Goal: Transaction & Acquisition: Purchase product/service

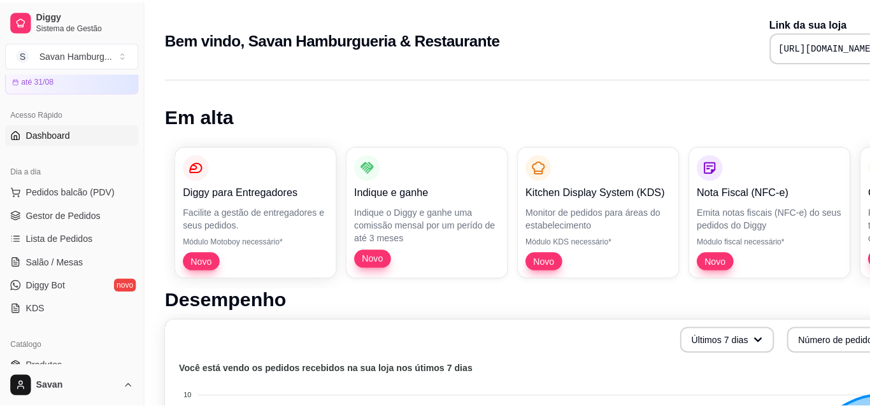
scroll to position [60, 0]
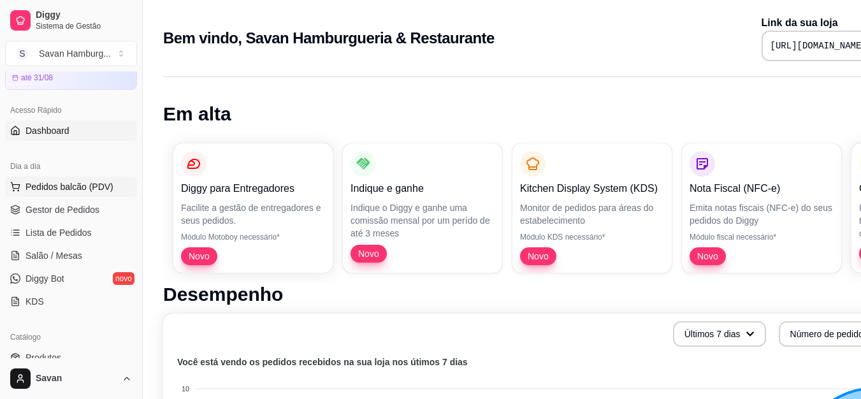
click at [88, 187] on span "Pedidos balcão (PDV)" at bounding box center [69, 186] width 88 height 13
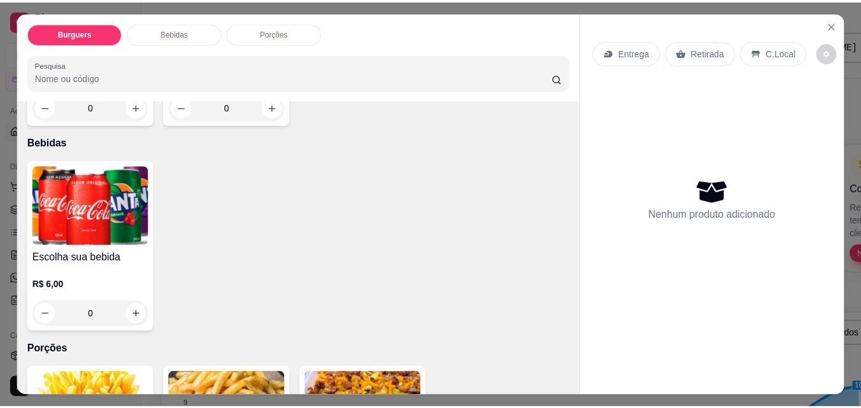
scroll to position [409, 0]
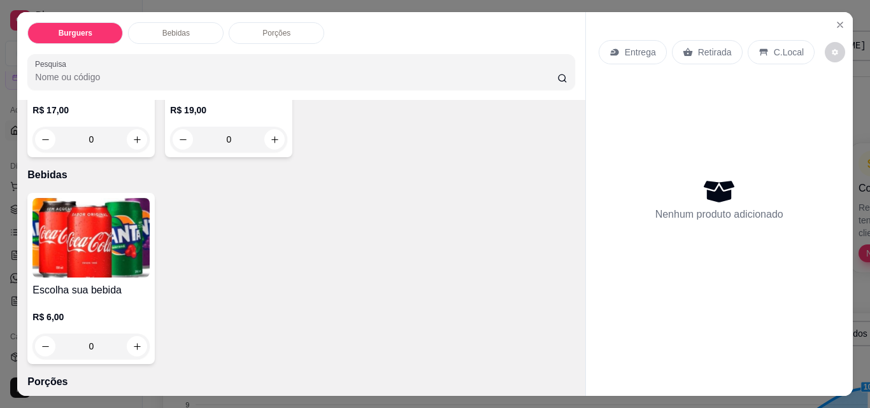
click at [131, 334] on div "0" at bounding box center [90, 346] width 117 height 25
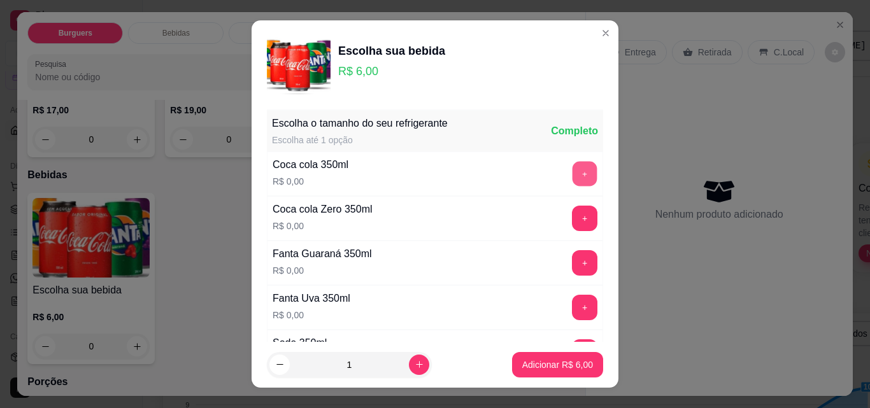
click at [573, 169] on button "+" at bounding box center [585, 173] width 25 height 25
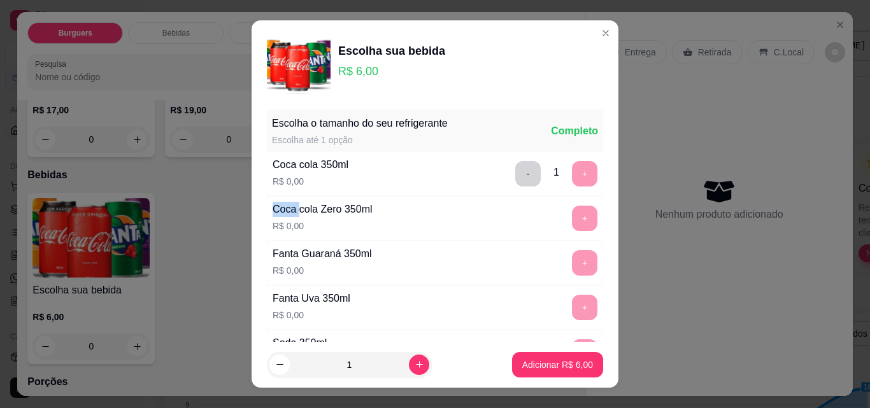
click at [557, 169] on div "- 1 +" at bounding box center [556, 173] width 92 height 25
click at [415, 364] on icon "increase-product-quantity" at bounding box center [420, 366] width 10 height 10
type input "2"
click at [553, 362] on p "Adicionar R$ 12,00" at bounding box center [556, 365] width 74 height 12
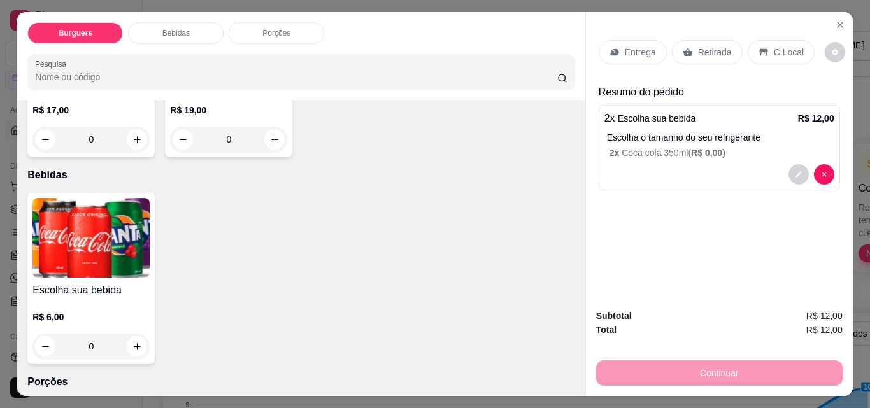
click at [700, 48] on p "Retirada" at bounding box center [715, 52] width 34 height 13
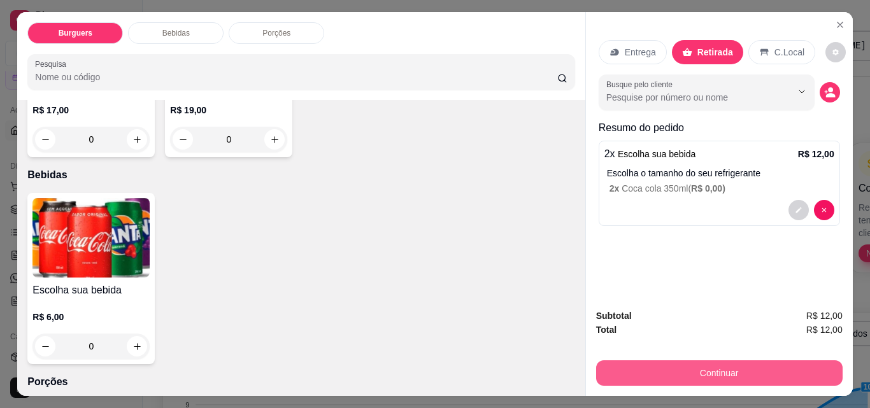
click at [679, 368] on button "Continuar" at bounding box center [719, 373] width 247 height 25
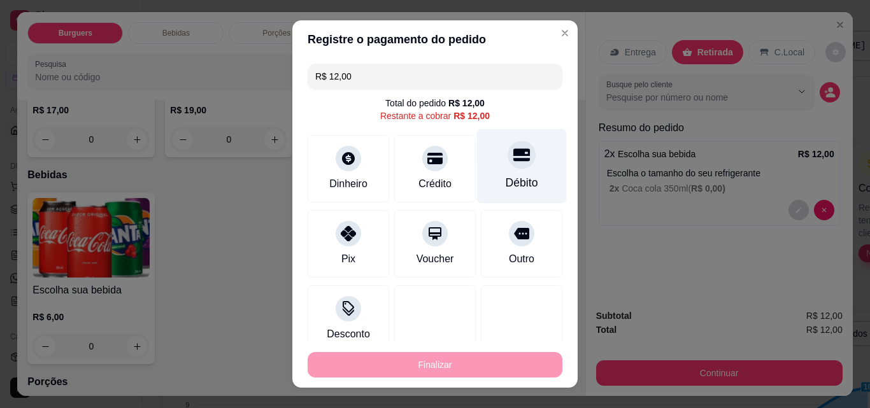
click at [499, 173] on div "Débito" at bounding box center [522, 166] width 90 height 75
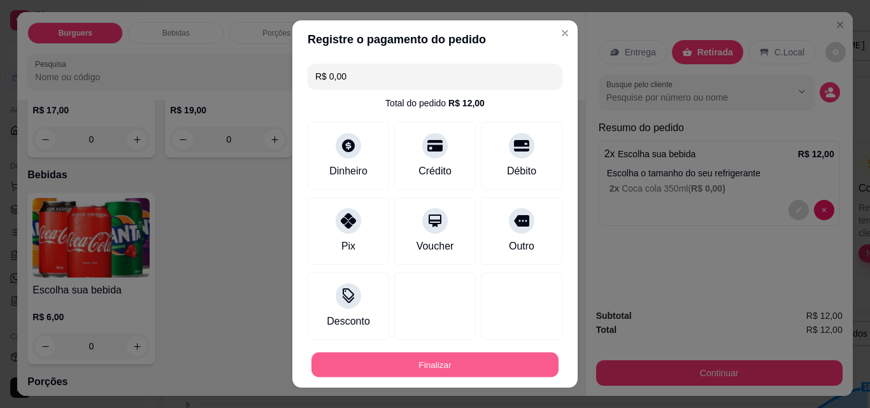
click at [427, 365] on button "Finalizar" at bounding box center [435, 365] width 247 height 25
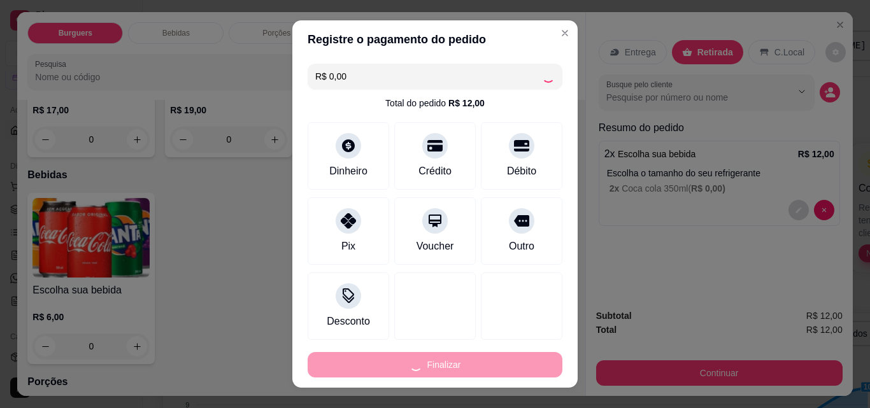
type input "-R$ 12,00"
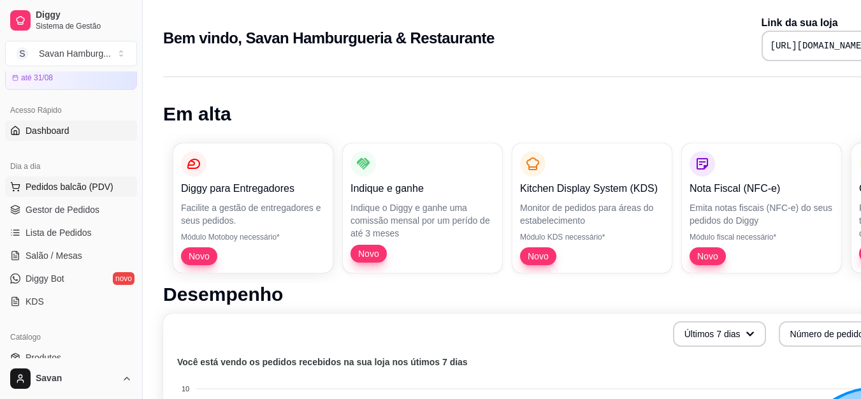
click at [72, 190] on span "Pedidos balcão (PDV)" at bounding box center [69, 186] width 88 height 13
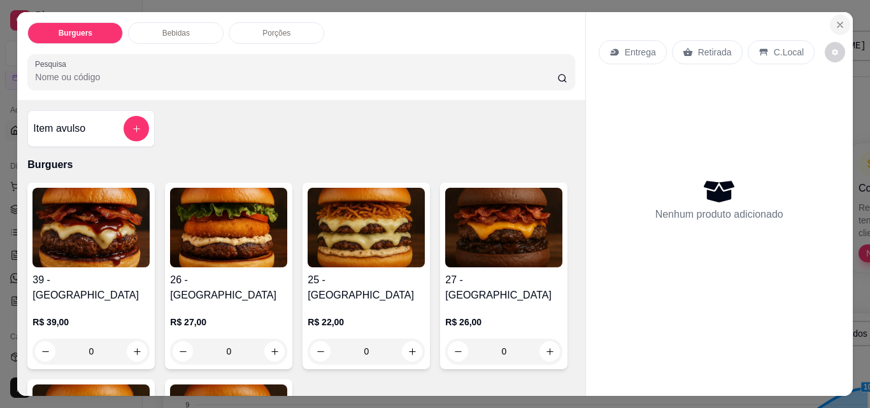
click at [835, 22] on icon "Close" at bounding box center [840, 25] width 10 height 10
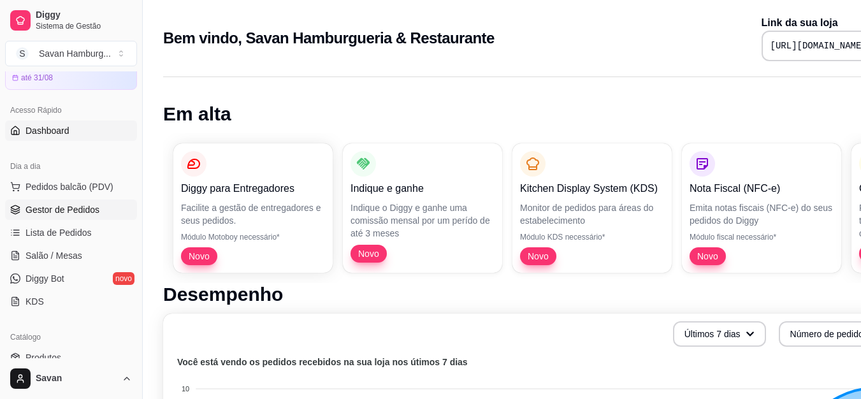
click at [85, 208] on span "Gestor de Pedidos" at bounding box center [62, 209] width 74 height 13
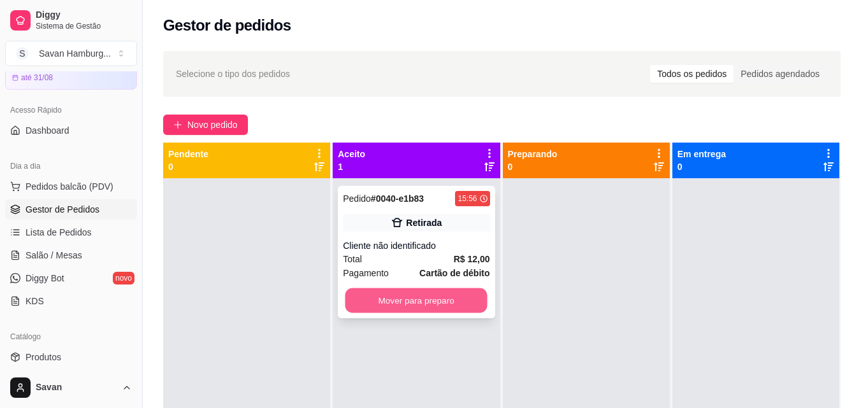
click at [440, 303] on button "Mover para preparo" at bounding box center [416, 301] width 142 height 25
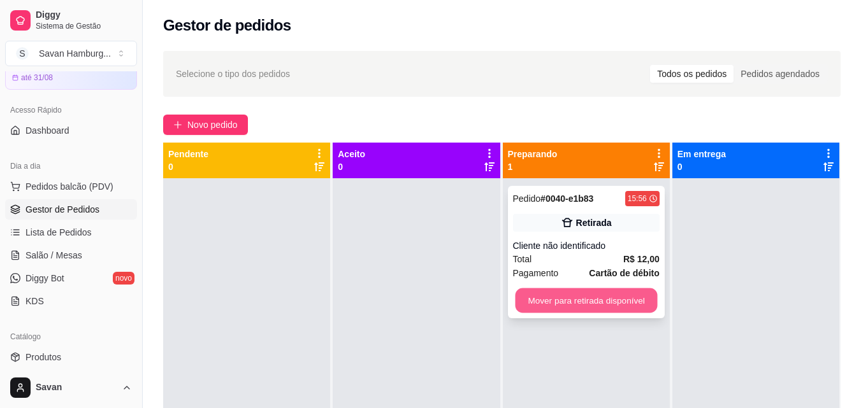
click at [624, 301] on button "Mover para retirada disponível" at bounding box center [586, 301] width 142 height 25
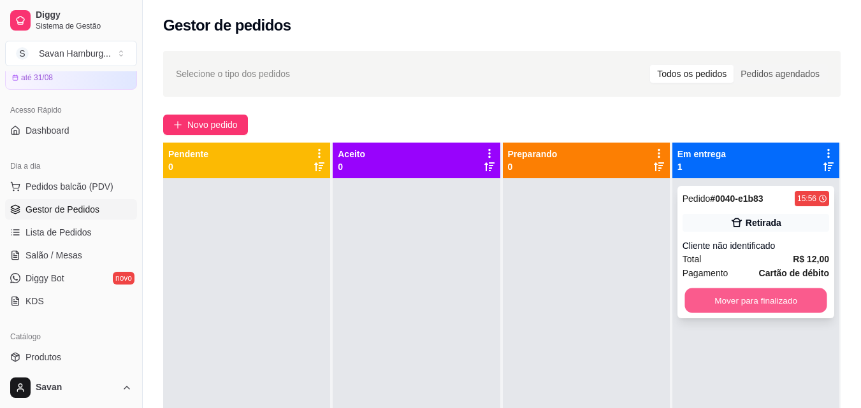
click at [762, 303] on button "Mover para finalizado" at bounding box center [755, 301] width 142 height 25
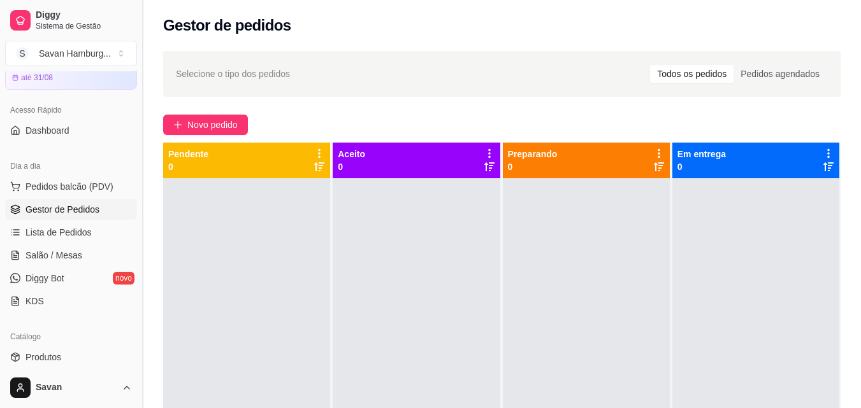
click at [137, 190] on button "Toggle Sidebar" at bounding box center [142, 204] width 10 height 408
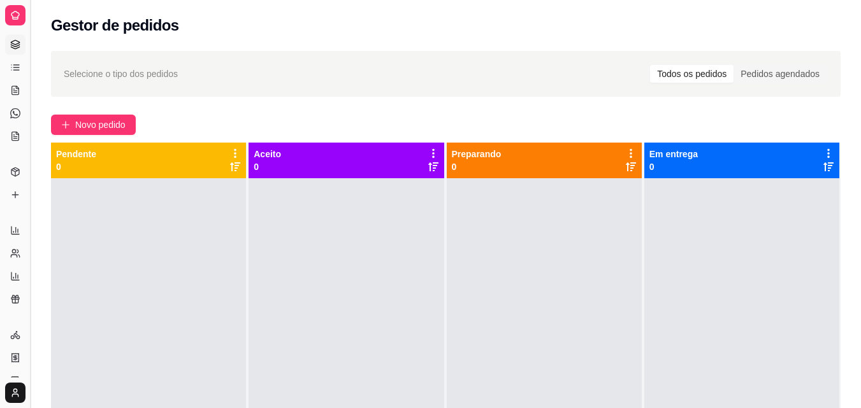
click at [137, 190] on div "Diggy Sistema de Gestão S Savan Hamburg ... Loja fechada Diggy Pro até 31/08 Ac…" at bounding box center [430, 301] width 861 height 603
click at [26, 230] on button "Toggle Sidebar" at bounding box center [30, 204] width 10 height 408
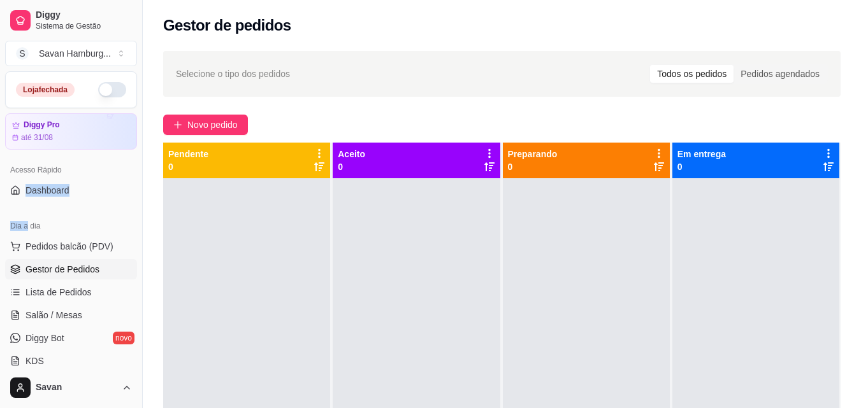
drag, startPoint x: 26, startPoint y: 230, endPoint x: 132, endPoint y: 171, distance: 120.9
click at [132, 171] on div "Loja fechada Diggy Pro até 31/08 Acesso Rápido Dashboard Dia a dia Pedidos balc…" at bounding box center [71, 219] width 142 height 296
click at [138, 175] on button "Toggle Sidebar" at bounding box center [142, 204] width 10 height 408
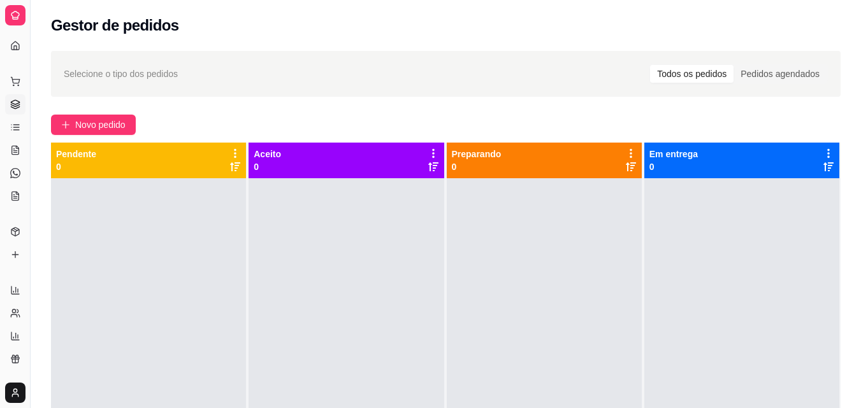
drag, startPoint x: 30, startPoint y: 188, endPoint x: 132, endPoint y: 192, distance: 102.1
click at [132, 192] on div "Diggy Sistema de Gestão S Savan Hamburg ... Loja fechada Diggy Pro até 31/08 Ac…" at bounding box center [430, 301] width 861 height 603
drag, startPoint x: 29, startPoint y: 197, endPoint x: 31, endPoint y: 219, distance: 22.3
click at [31, 219] on button "Toggle Sidebar" at bounding box center [30, 204] width 10 height 408
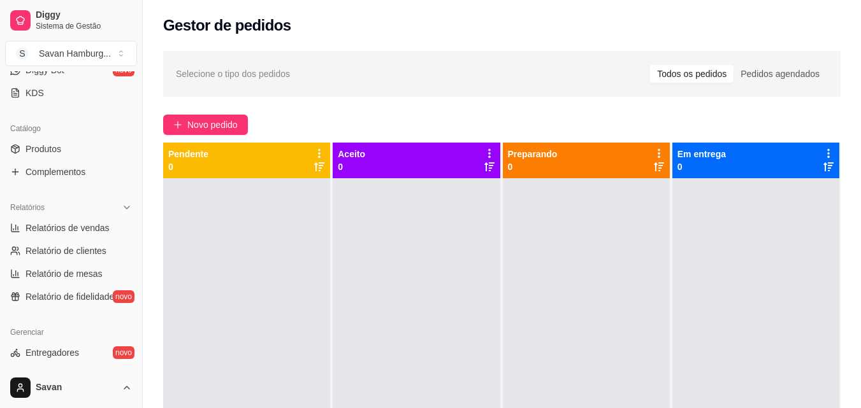
scroll to position [292, 0]
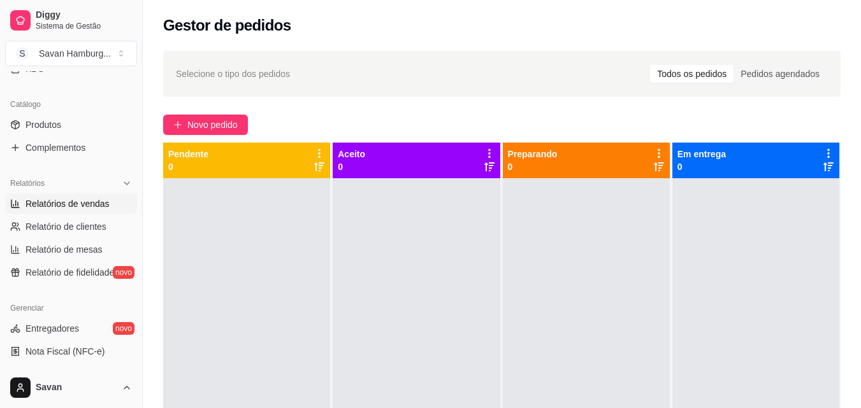
click at [73, 207] on span "Relatórios de vendas" at bounding box center [67, 204] width 84 height 13
select select "ALL"
select select "0"
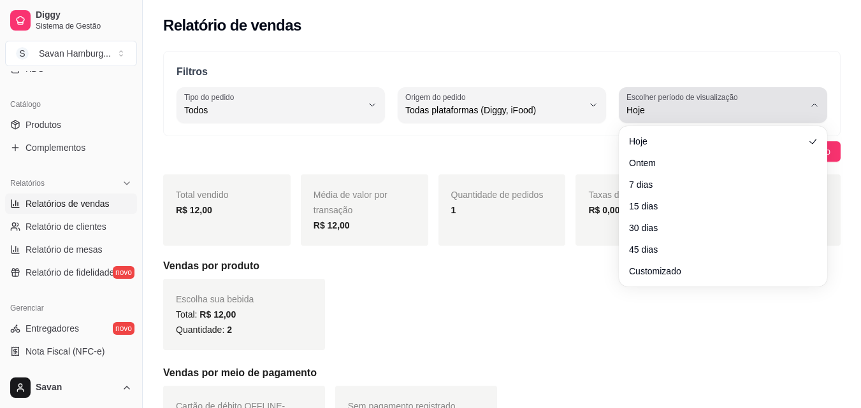
click at [706, 102] on label "Escolher período de visualização" at bounding box center [683, 97] width 115 height 11
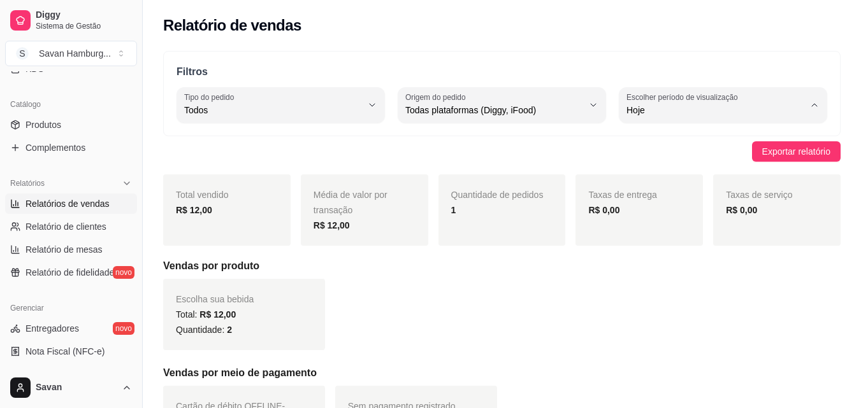
click at [664, 170] on li "Ontem" at bounding box center [723, 162] width 191 height 20
type input "1"
select select "1"
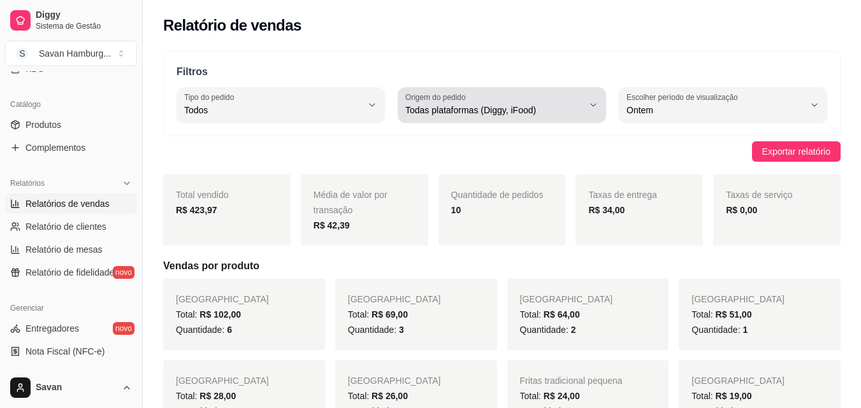
click at [481, 103] on div "Todas plataformas (Diggy, iFood)" at bounding box center [494, 104] width 178 height 25
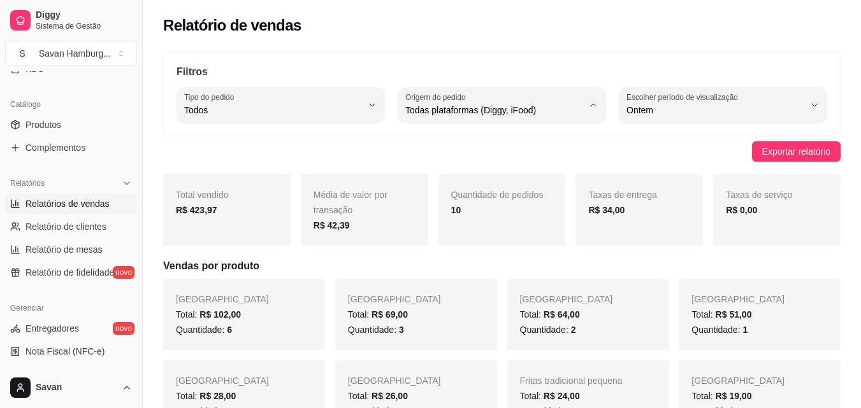
click at [419, 184] on span "iFood" at bounding box center [496, 183] width 168 height 12
type input "IFOOD"
select select "IFOOD"
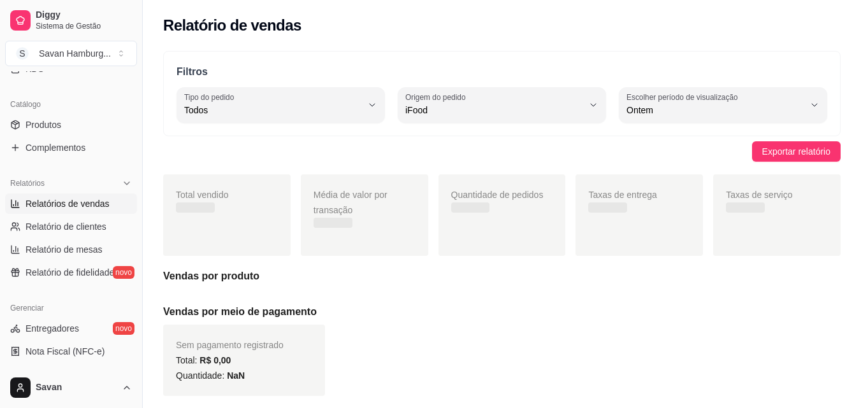
scroll to position [12, 0]
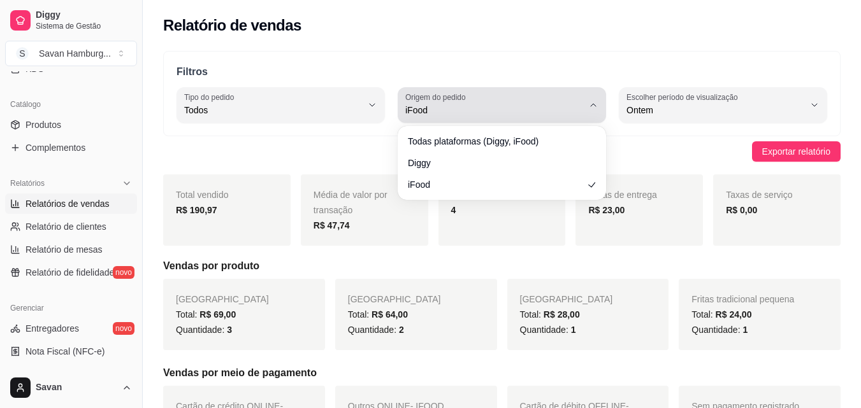
click at [442, 113] on span "iFood" at bounding box center [494, 110] width 178 height 13
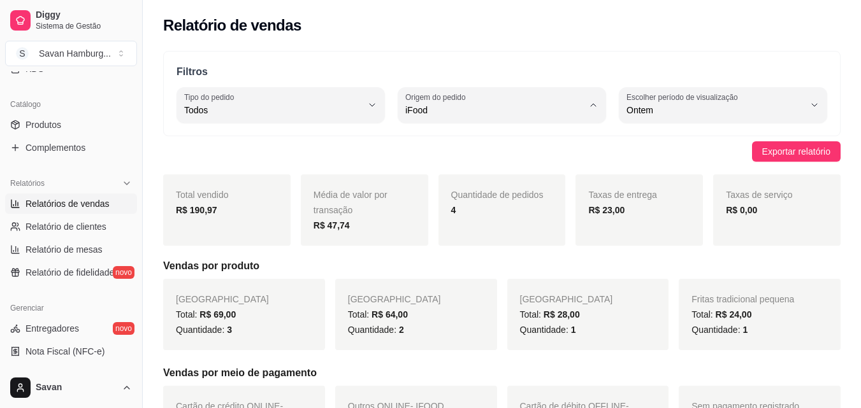
click at [427, 165] on span "Diggy" at bounding box center [496, 161] width 168 height 12
type input "DIGGY"
select select "DIGGY"
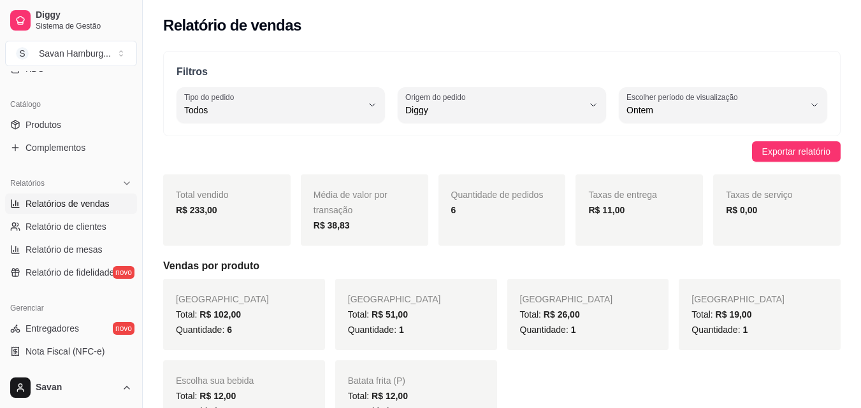
scroll to position [0, 0]
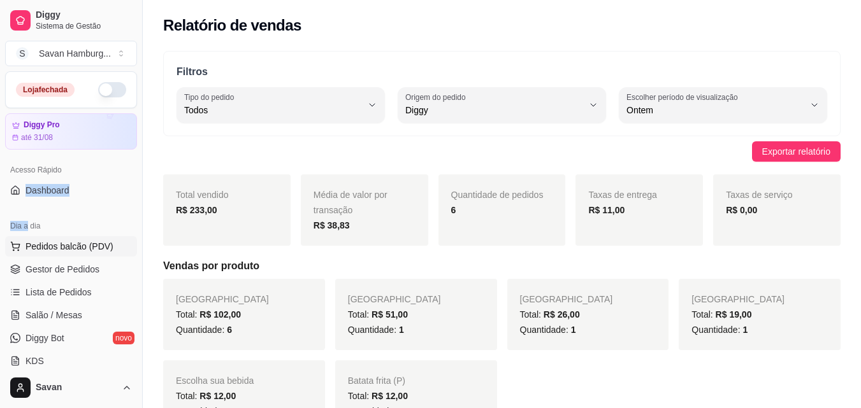
click at [81, 242] on span "Pedidos balcão (PDV)" at bounding box center [69, 246] width 88 height 13
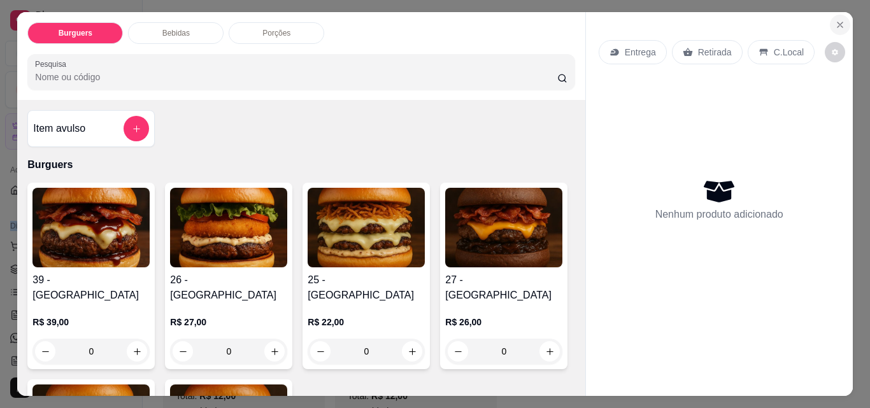
click at [839, 20] on icon "Close" at bounding box center [840, 25] width 10 height 10
